Goal: Transaction & Acquisition: Purchase product/service

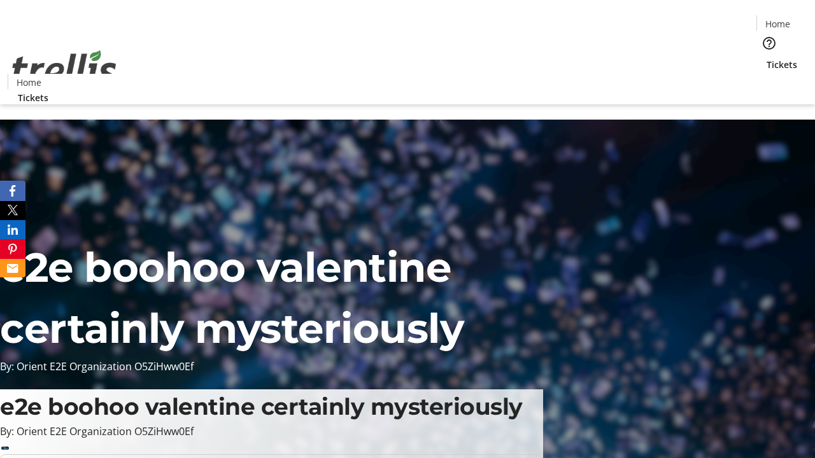
click at [766, 58] on span "Tickets" at bounding box center [781, 64] width 31 height 13
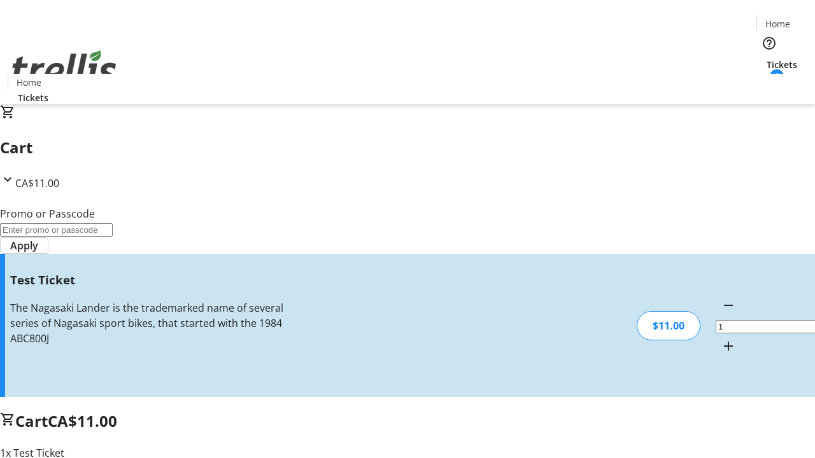
type input "UNLOCK"
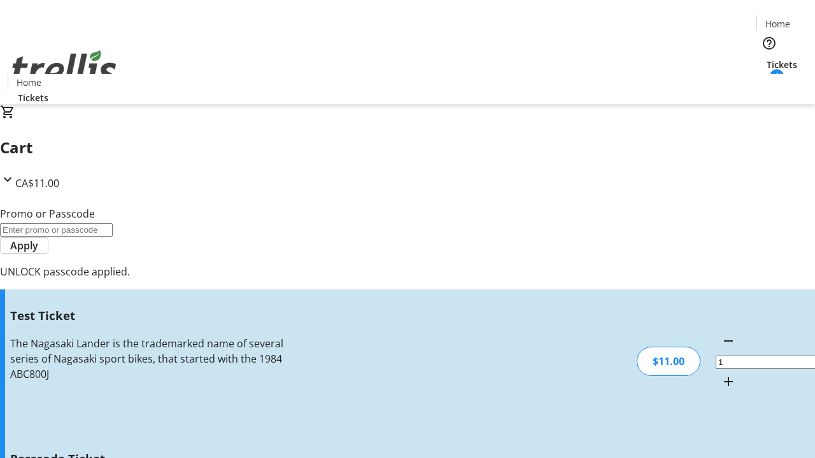
type input "5"
